Goal: Find specific page/section: Find specific page/section

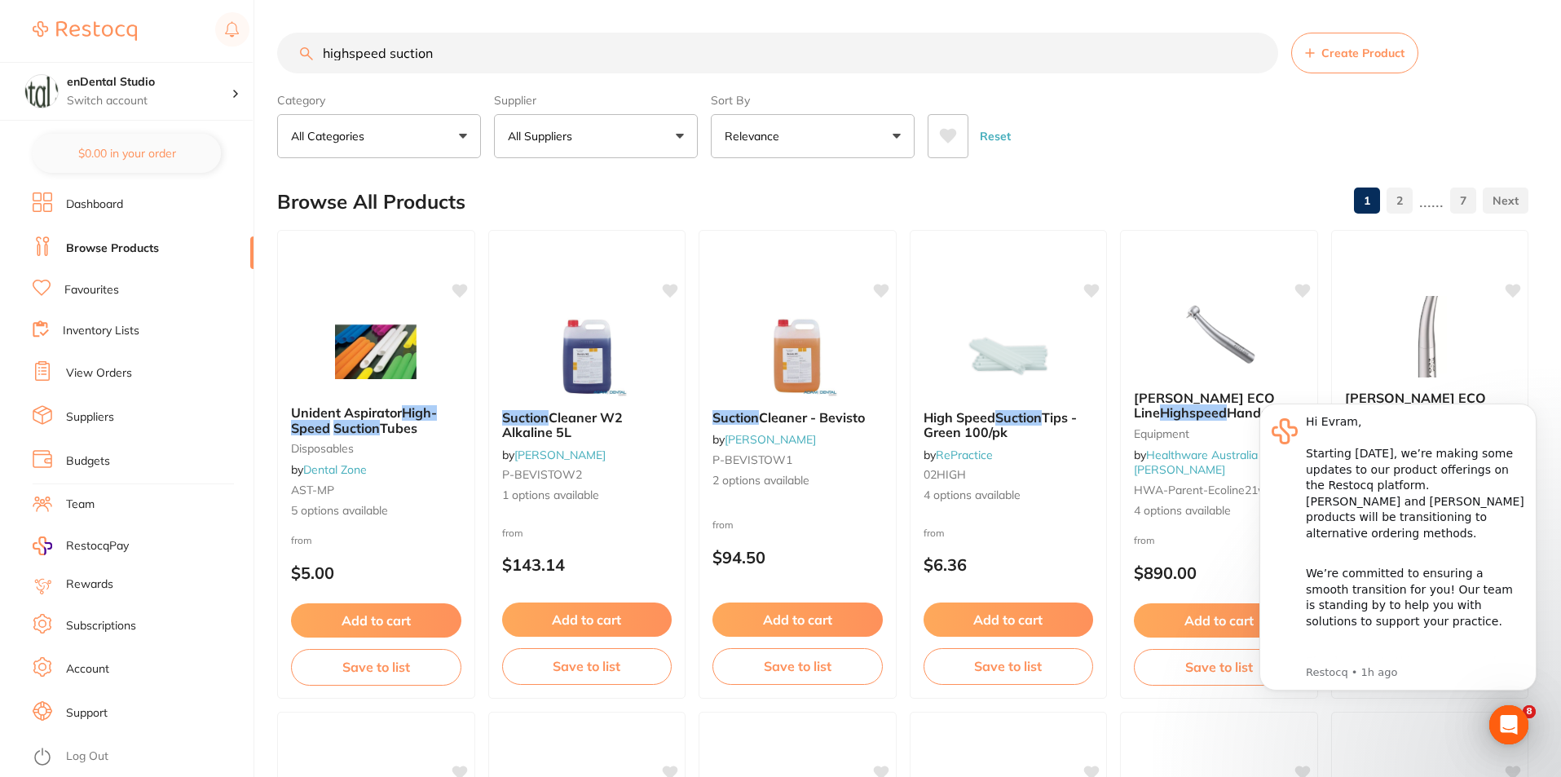
click at [373, 53] on input "highspeed suction" at bounding box center [777, 53] width 1001 height 41
drag, startPoint x: 362, startPoint y: 60, endPoint x: 351, endPoint y: 93, distance: 34.3
click at [349, 83] on section "highspeed suction Create Product Category All Categories All Categories anaesth…" at bounding box center [902, 96] width 1251 height 126
click at [379, 56] on input "highspeed suction" at bounding box center [777, 53] width 1001 height 41
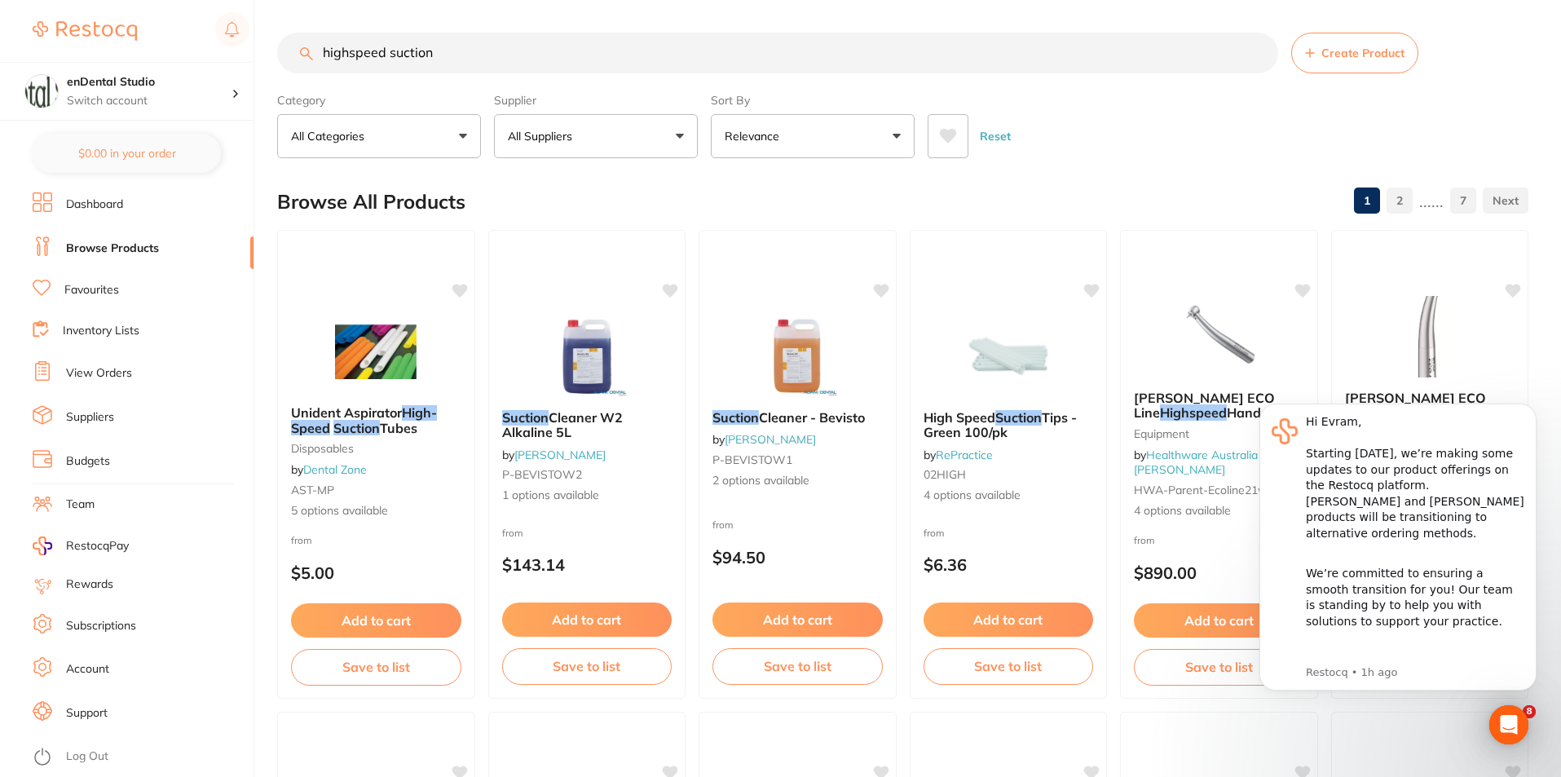
click at [382, 54] on input "highspeed suction" at bounding box center [777, 53] width 1001 height 41
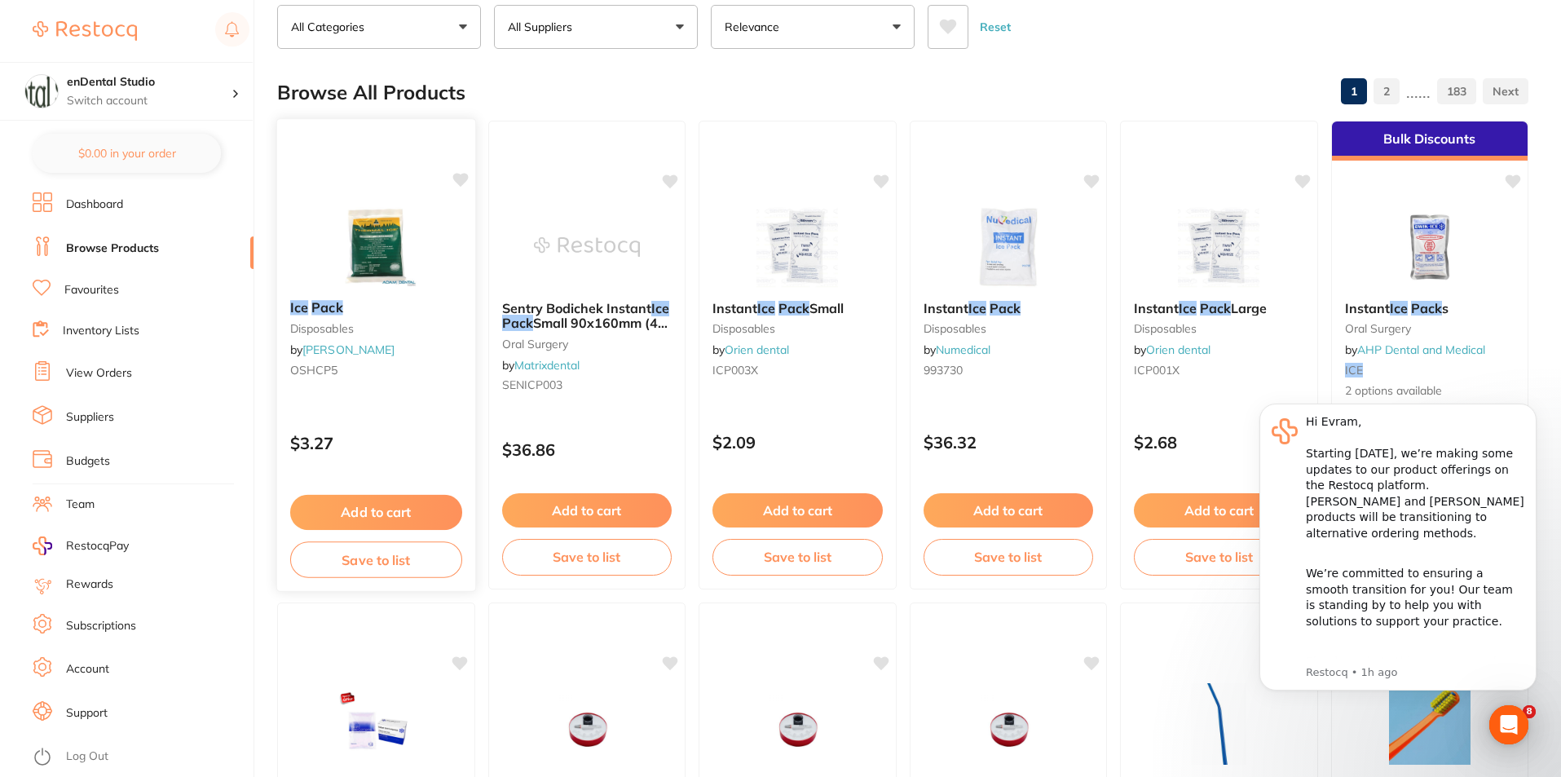
scroll to position [0, 0]
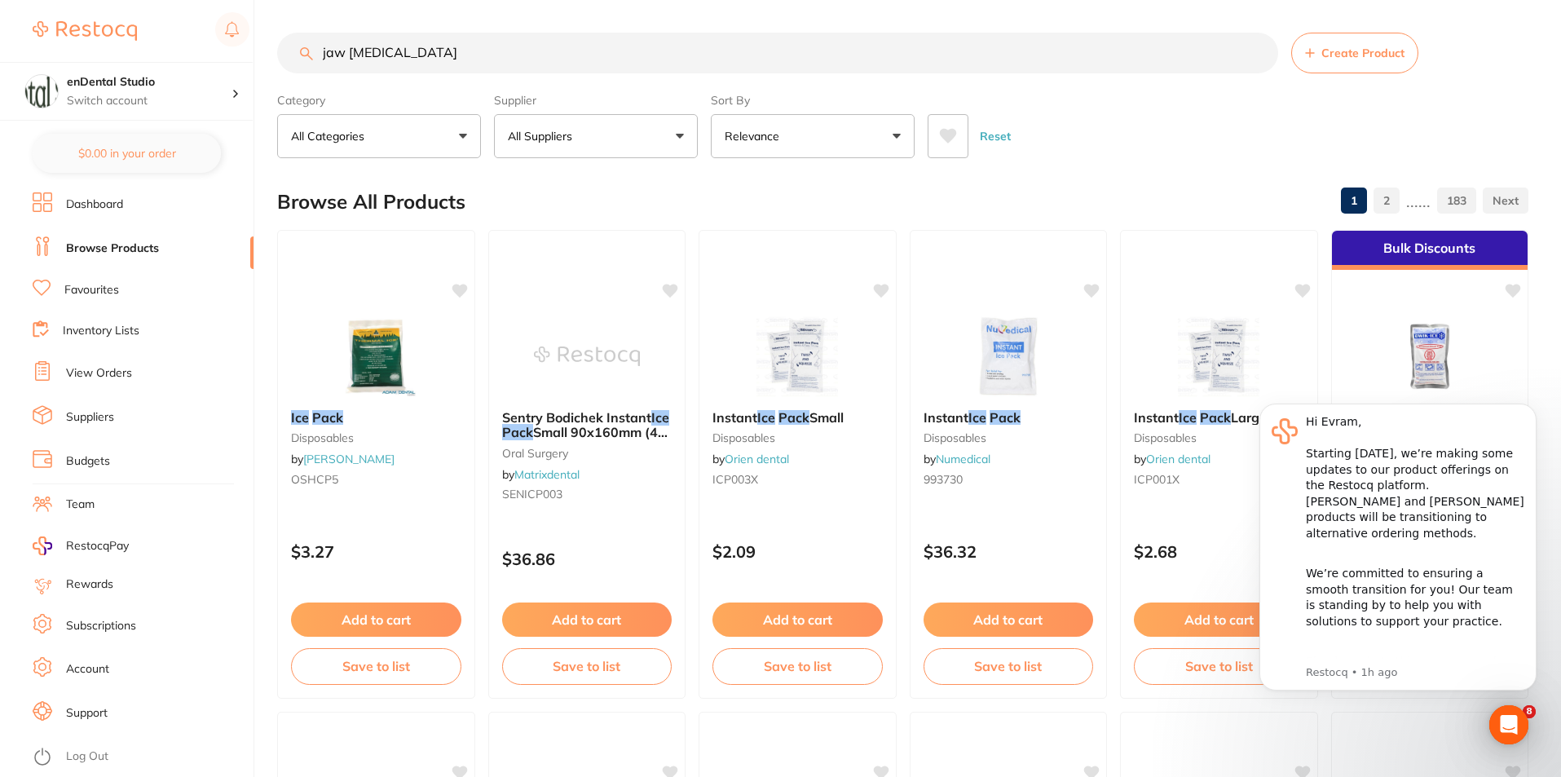
click at [339, 52] on input "jaw [MEDICAL_DATA]" at bounding box center [777, 53] width 1001 height 41
click at [338, 52] on input "jaw [MEDICAL_DATA]" at bounding box center [777, 53] width 1001 height 41
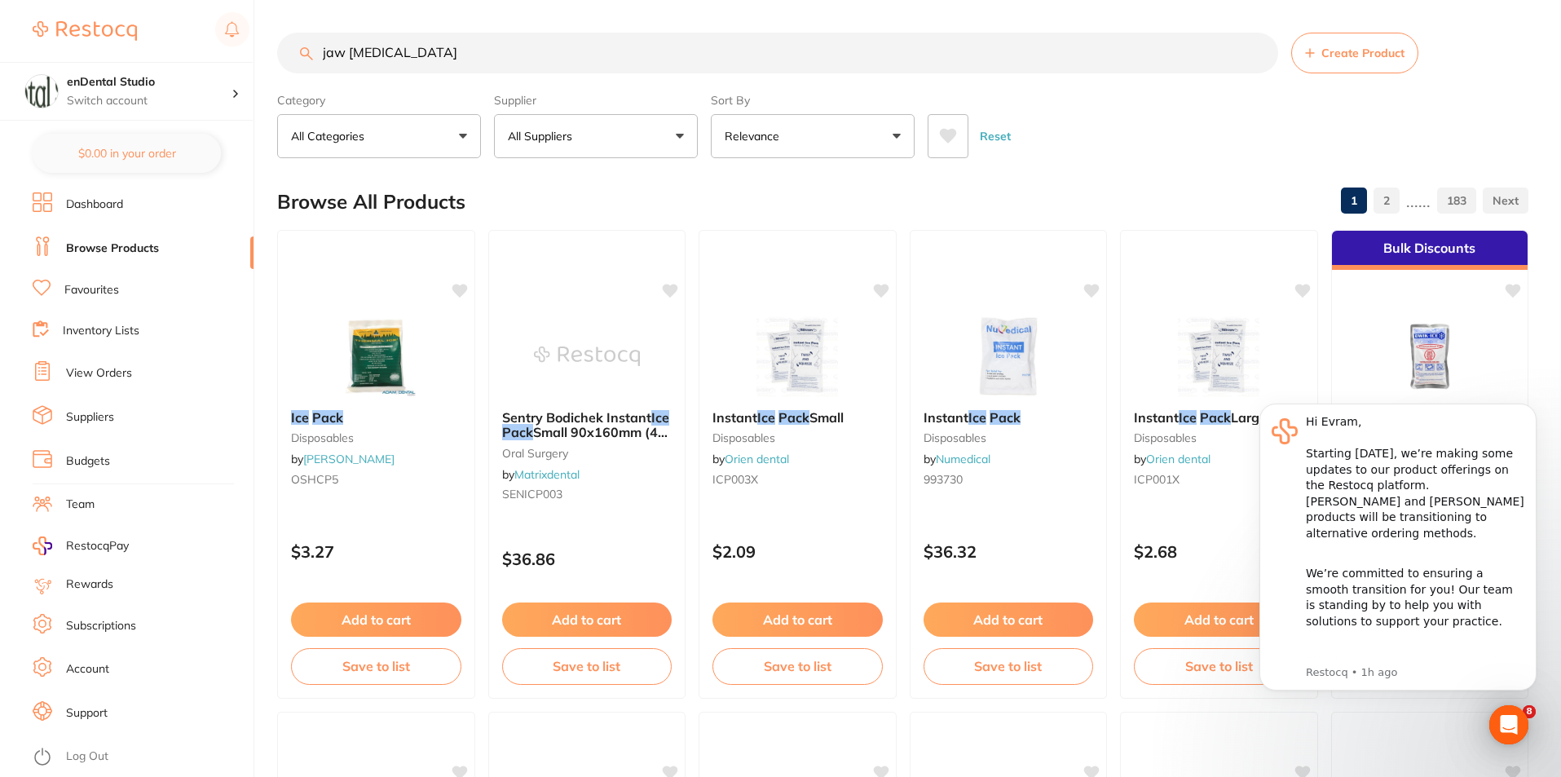
click at [341, 55] on input "jaw [MEDICAL_DATA]" at bounding box center [777, 53] width 1001 height 41
click at [340, 55] on input "jaw [MEDICAL_DATA]" at bounding box center [777, 53] width 1001 height 41
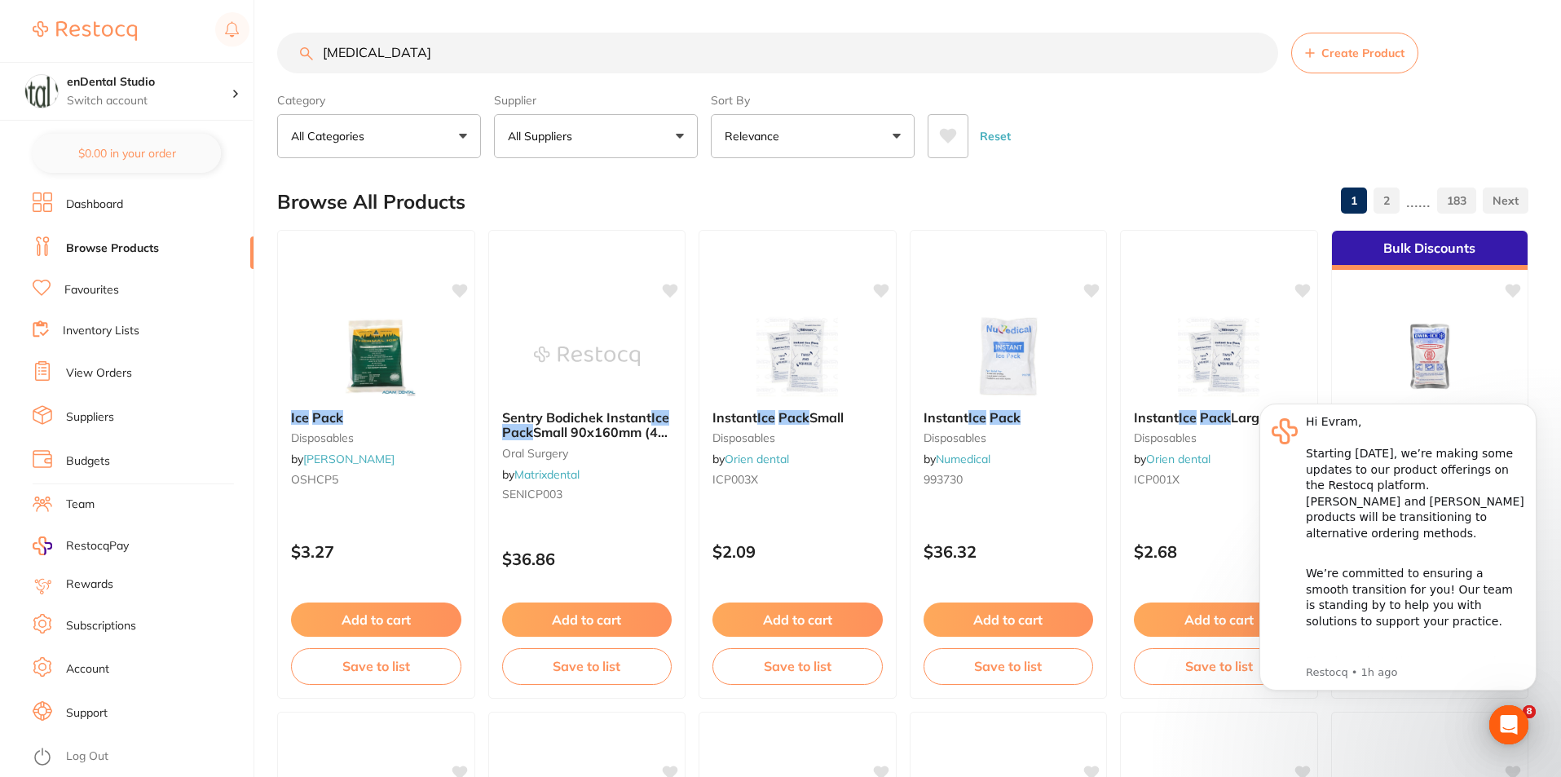
click at [455, 61] on input "[MEDICAL_DATA]" at bounding box center [777, 53] width 1001 height 41
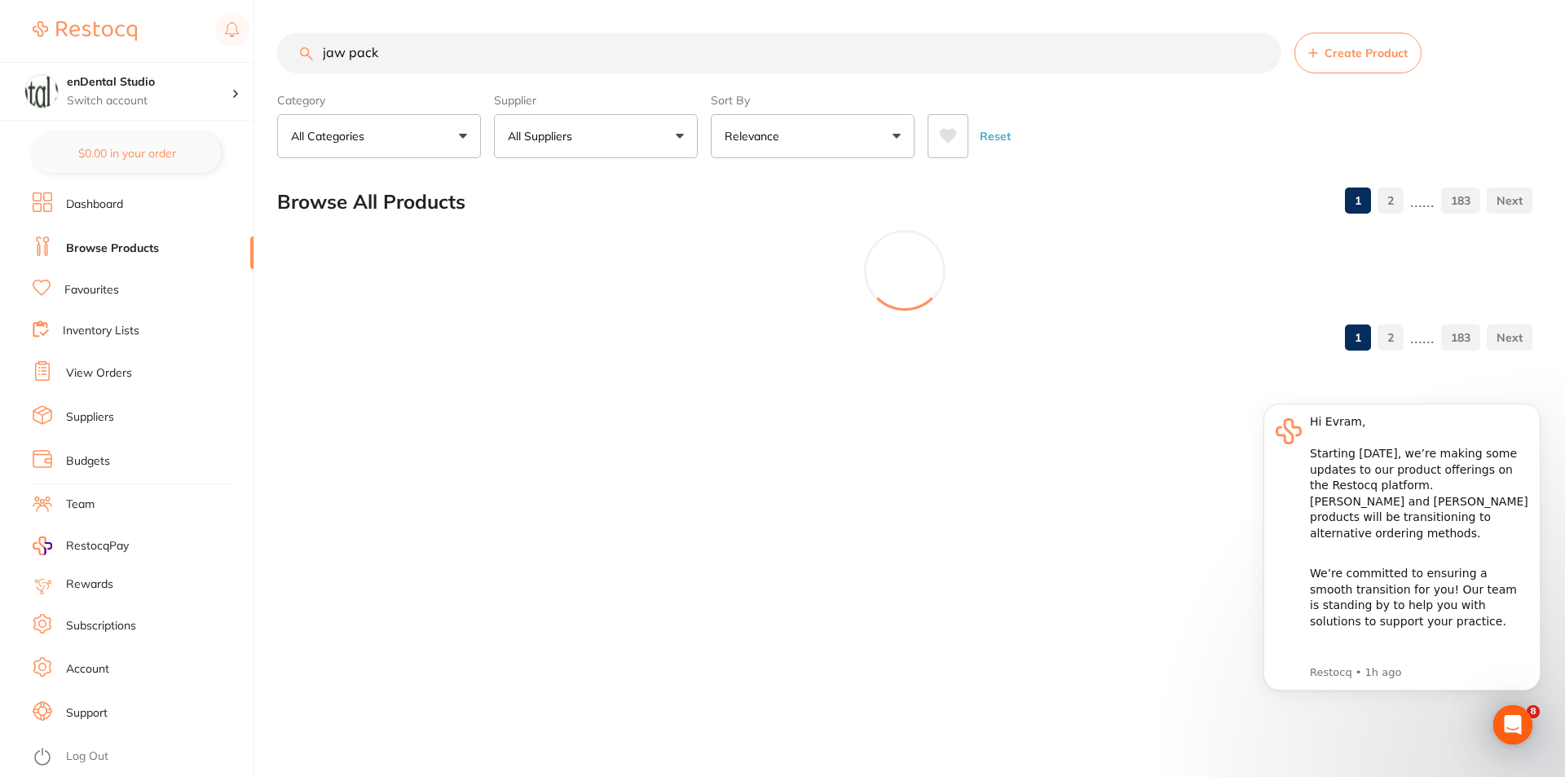
type input "jaw pack"
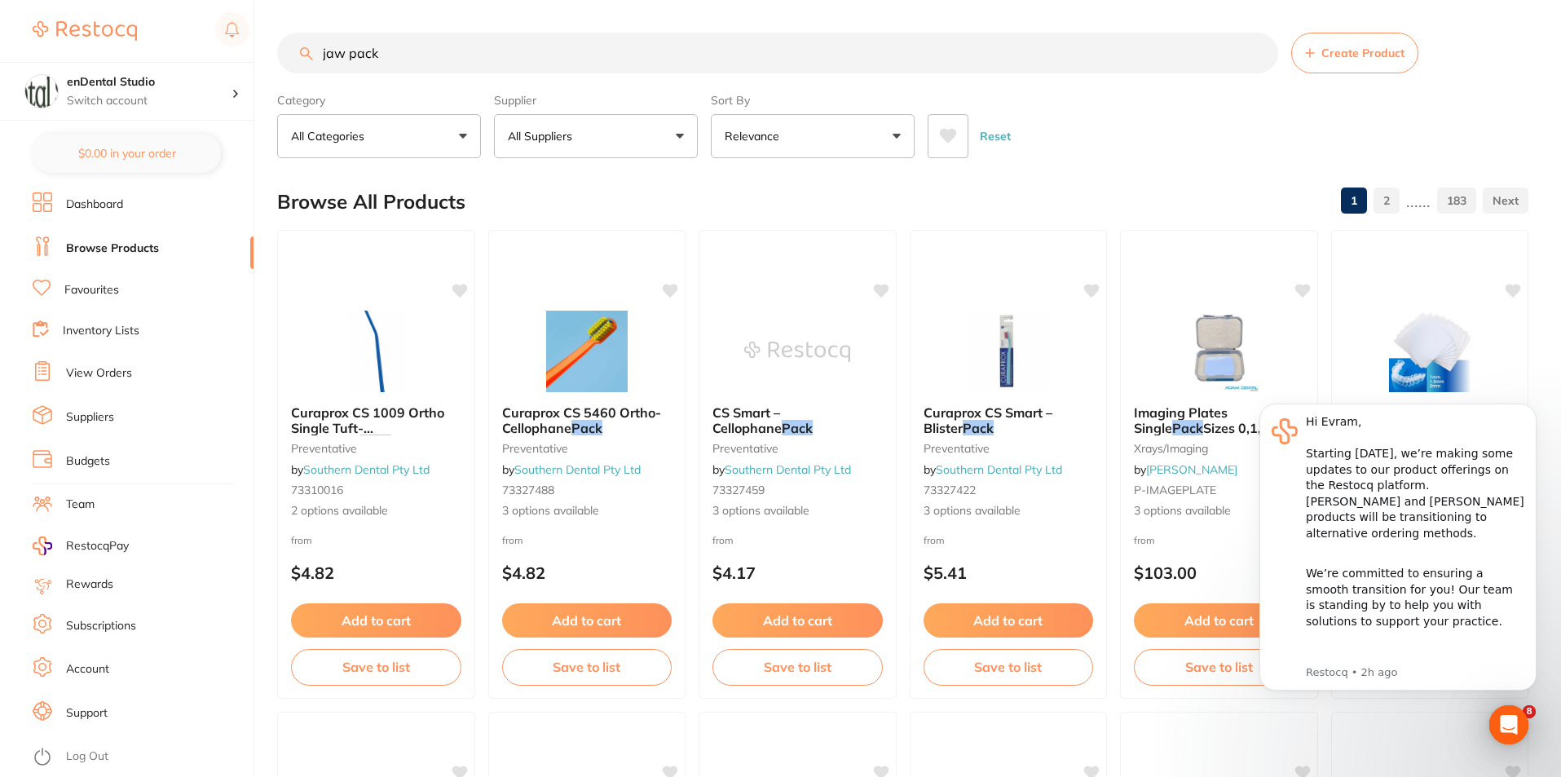
click at [1265, 58] on input "jaw pack" at bounding box center [777, 53] width 1001 height 41
click at [1258, 56] on input "jaw pack" at bounding box center [777, 53] width 1001 height 41
